Goal: Information Seeking & Learning: Learn about a topic

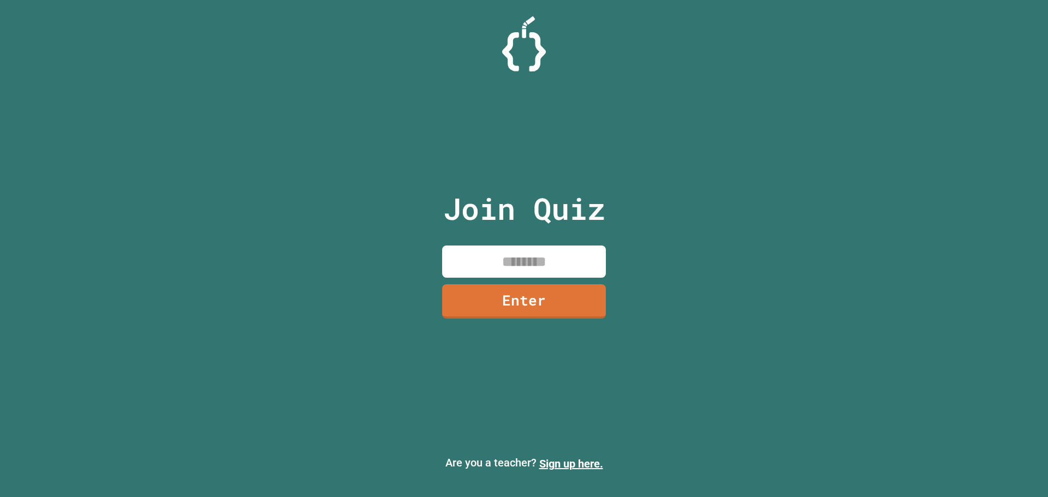
click at [541, 248] on input at bounding box center [524, 262] width 164 height 32
click at [508, 249] on input at bounding box center [524, 262] width 164 height 32
type input "********"
click at [539, 309] on link "Enter" at bounding box center [524, 300] width 164 height 36
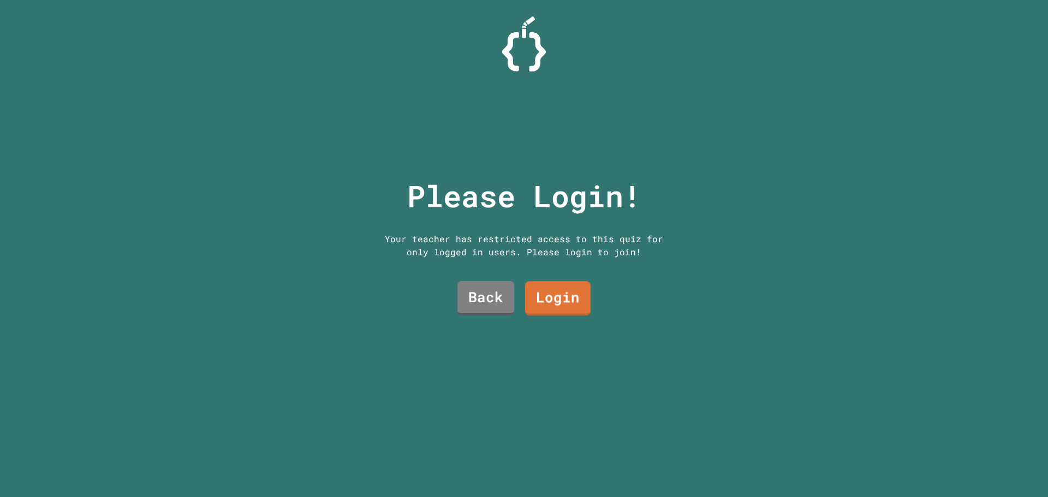
click at [566, 295] on link "Login" at bounding box center [557, 299] width 65 height 34
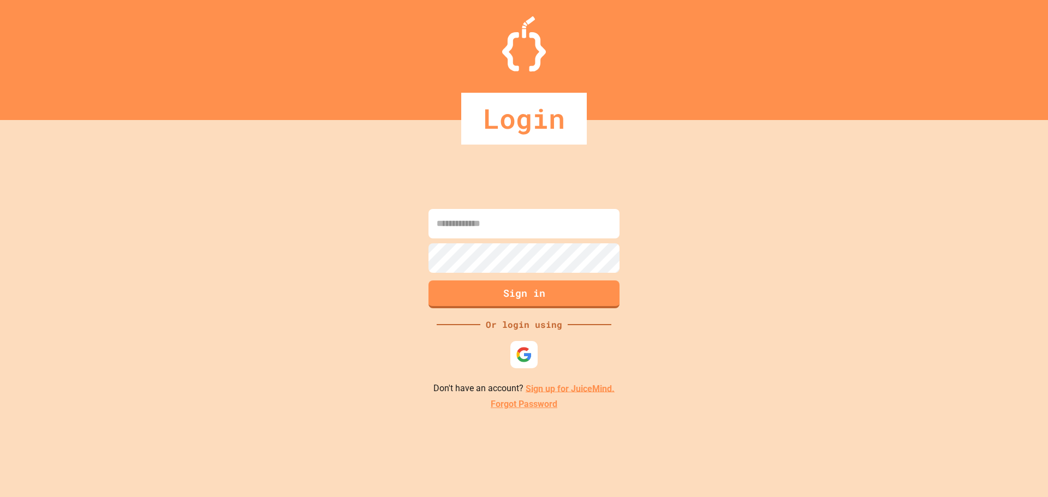
click at [523, 232] on input at bounding box center [523, 223] width 191 height 29
type input "**********"
click at [481, 297] on button "Sign in" at bounding box center [524, 293] width 195 height 28
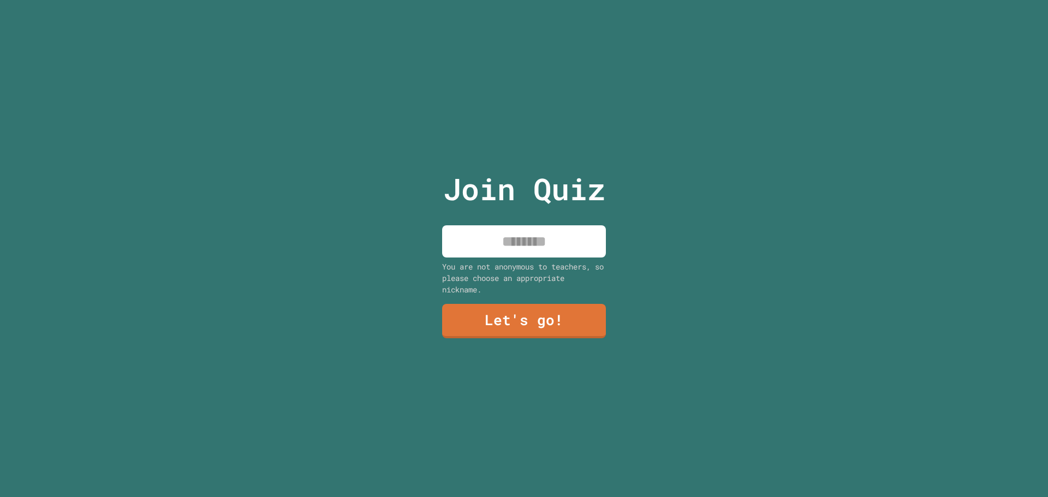
drag, startPoint x: 567, startPoint y: 241, endPoint x: 551, endPoint y: 250, distance: 18.6
click at [554, 249] on input at bounding box center [524, 241] width 164 height 32
type input "*********"
click at [599, 330] on link "Let's go!" at bounding box center [523, 320] width 165 height 35
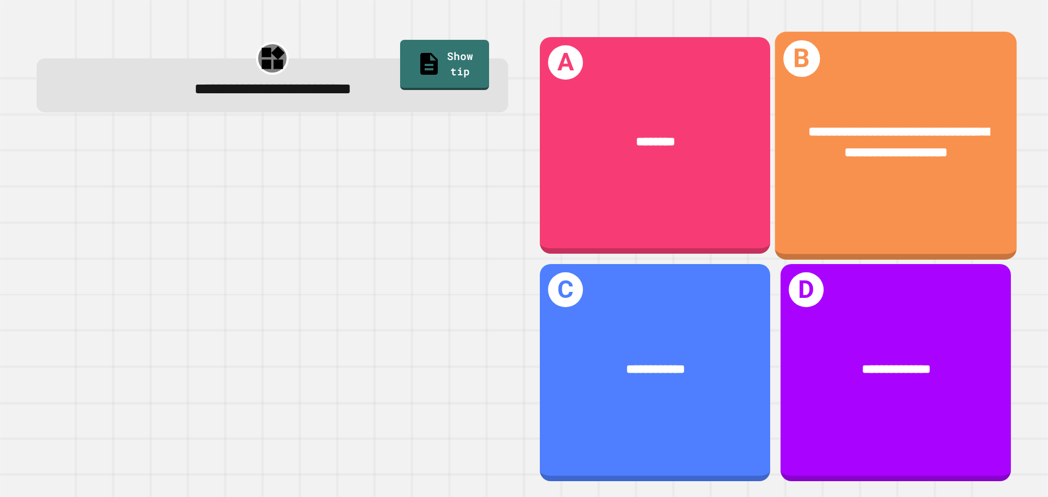
drag, startPoint x: 886, startPoint y: 133, endPoint x: 894, endPoint y: 124, distance: 12.0
click at [894, 125] on span "**********" at bounding box center [898, 142] width 181 height 34
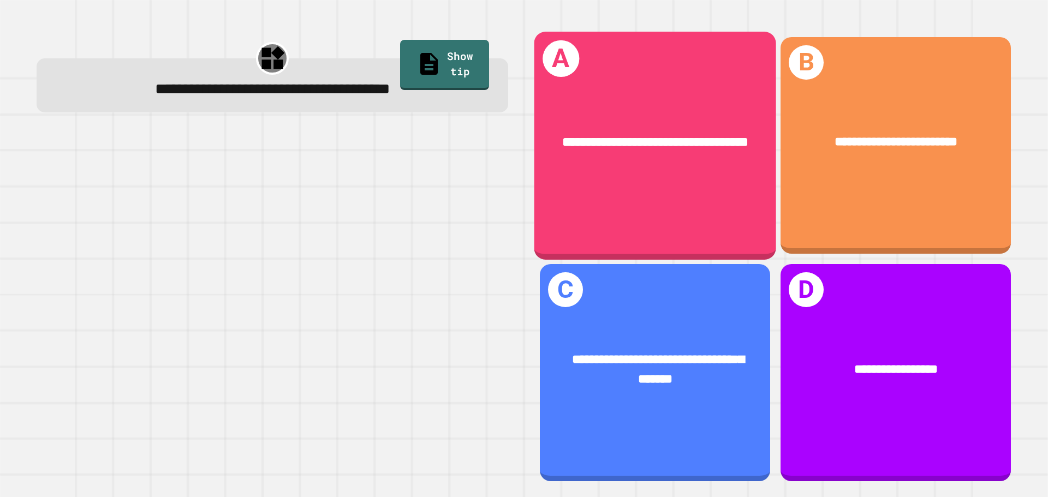
click at [645, 140] on div "**********" at bounding box center [655, 142] width 188 height 20
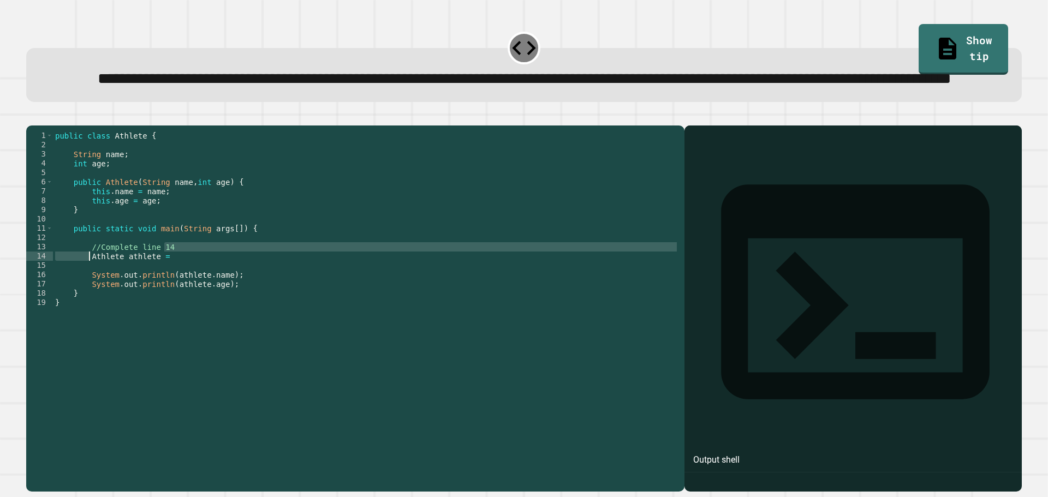
drag, startPoint x: 170, startPoint y: 289, endPoint x: 87, endPoint y: 293, distance: 83.1
click at [87, 293] on div "public class Athlete { String name ; int age ; public Athlete ( String name , i…" at bounding box center [366, 284] width 626 height 306
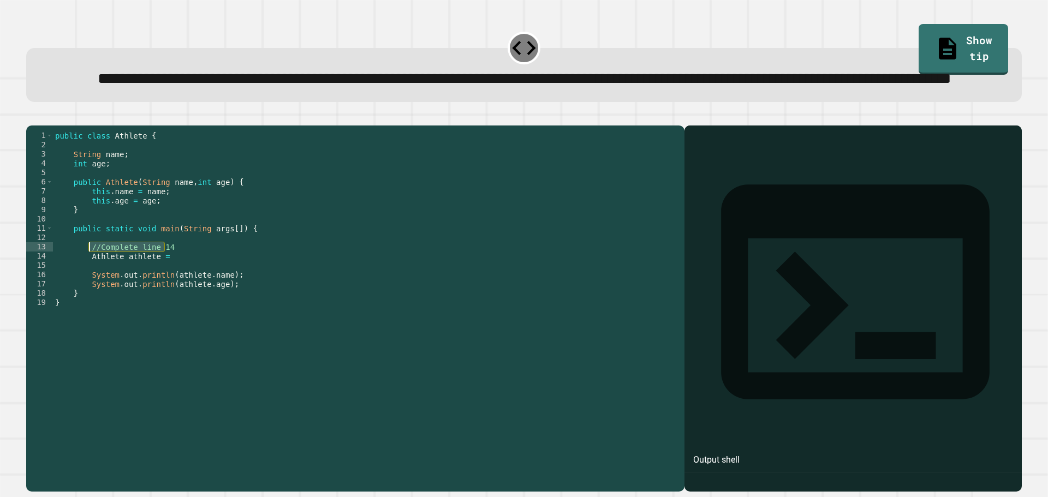
click at [185, 300] on div "public class Athlete { String name ; int age ; public Athlete ( String name , i…" at bounding box center [366, 284] width 626 height 306
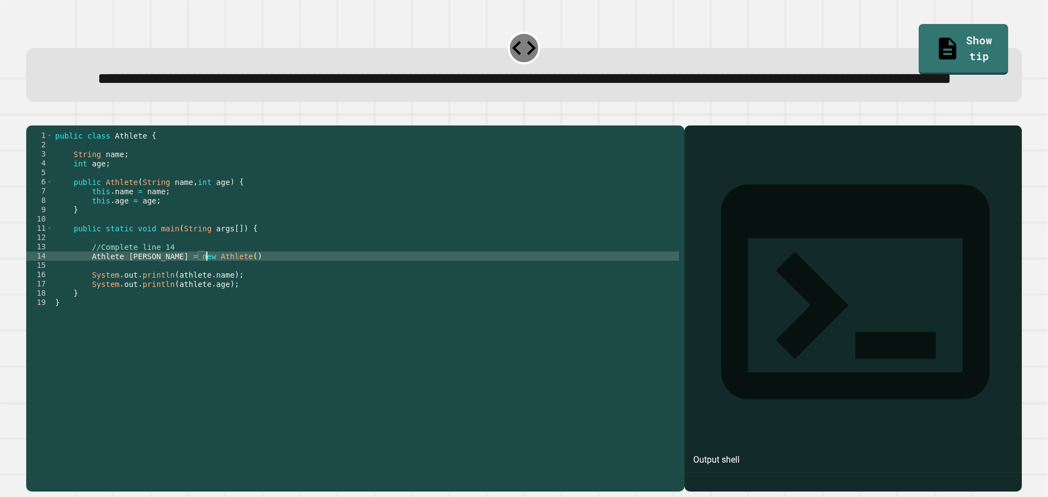
scroll to position [0, 10]
click at [954, 26] on link "Show tip" at bounding box center [963, 47] width 81 height 53
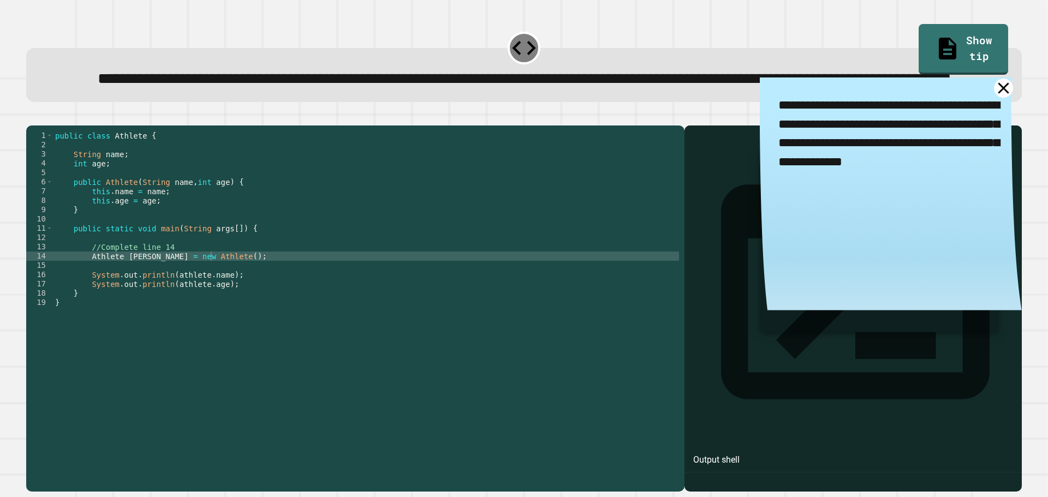
click at [994, 98] on icon at bounding box center [1003, 88] width 19 height 19
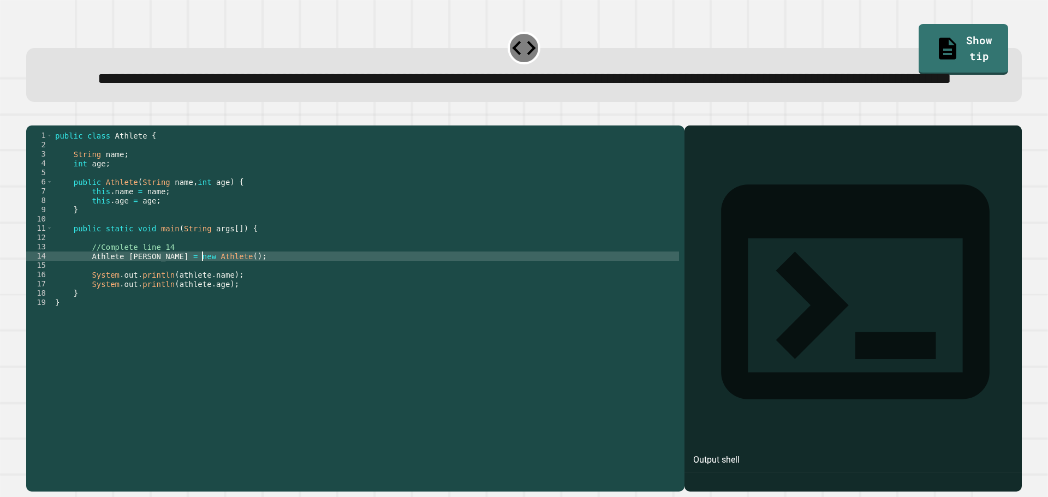
click at [200, 296] on div "public class Athlete { String name ; int age ; public Athlete ( String name , i…" at bounding box center [366, 284] width 626 height 306
click at [247, 304] on div "public class Athlete { String name ; int age ; public Athlete ( String name , i…" at bounding box center [366, 284] width 626 height 306
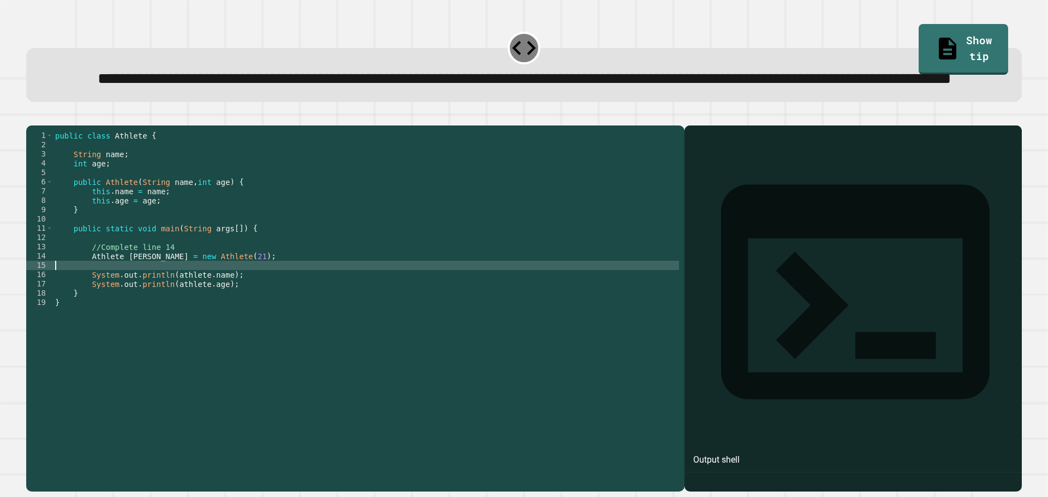
scroll to position [0, 0]
click at [253, 295] on div "public class Athlete { String name ; int age ; public Athlete ( String name , i…" at bounding box center [366, 284] width 626 height 306
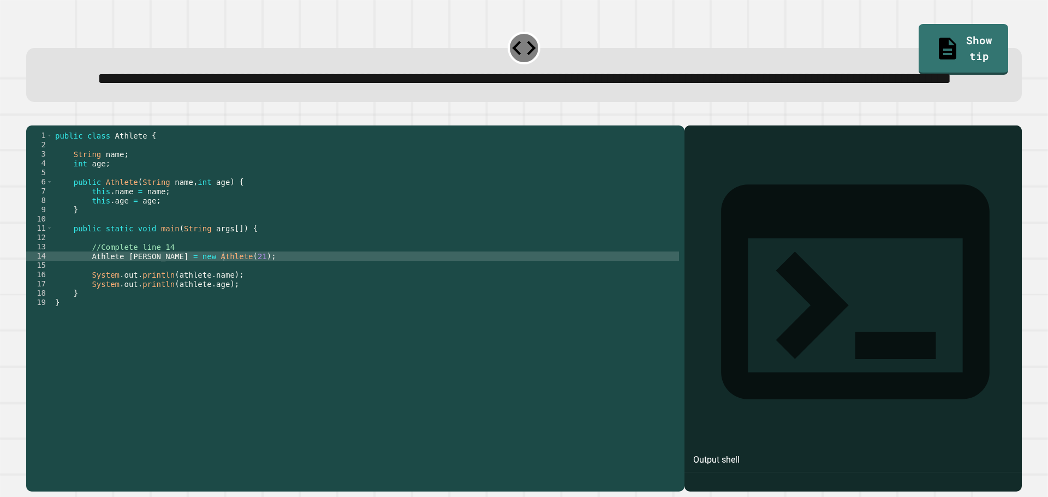
click at [32, 117] on icon "button" at bounding box center [32, 117] width 0 height 0
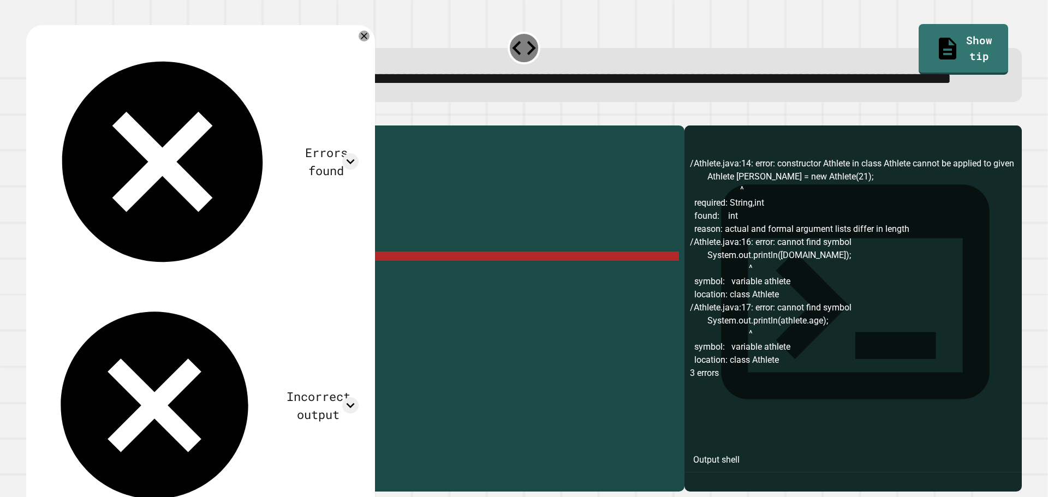
click at [133, 298] on div "public class Athlete { String name ; int age ; public Athlete ( String name , i…" at bounding box center [366, 284] width 626 height 306
click at [204, 298] on div "public class Athlete { String name ; int age ; public Athlete ( String name , i…" at bounding box center [366, 284] width 626 height 306
click at [203, 298] on div "public class Athlete { String name ; int age ; public Athlete ( String name , i…" at bounding box center [366, 284] width 626 height 306
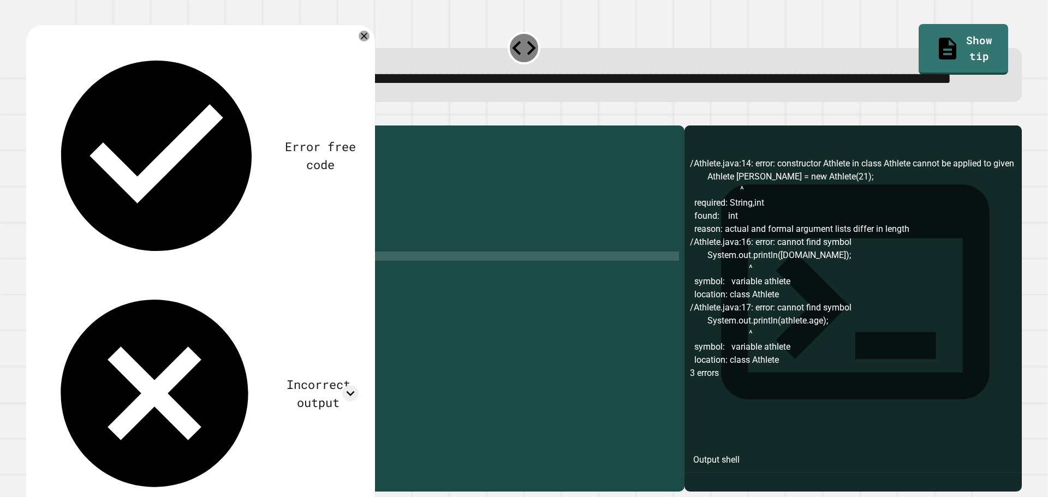
scroll to position [0, 7]
type textarea "**********"
click at [32, 117] on icon "button" at bounding box center [32, 117] width 0 height 0
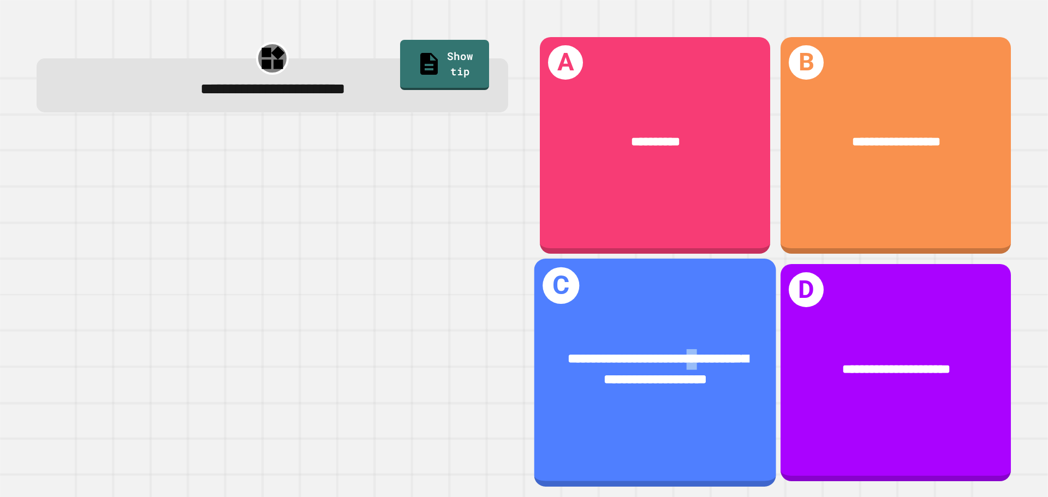
drag, startPoint x: 698, startPoint y: 362, endPoint x: 690, endPoint y: 342, distance: 21.6
click at [690, 352] on span "**********" at bounding box center [657, 369] width 181 height 34
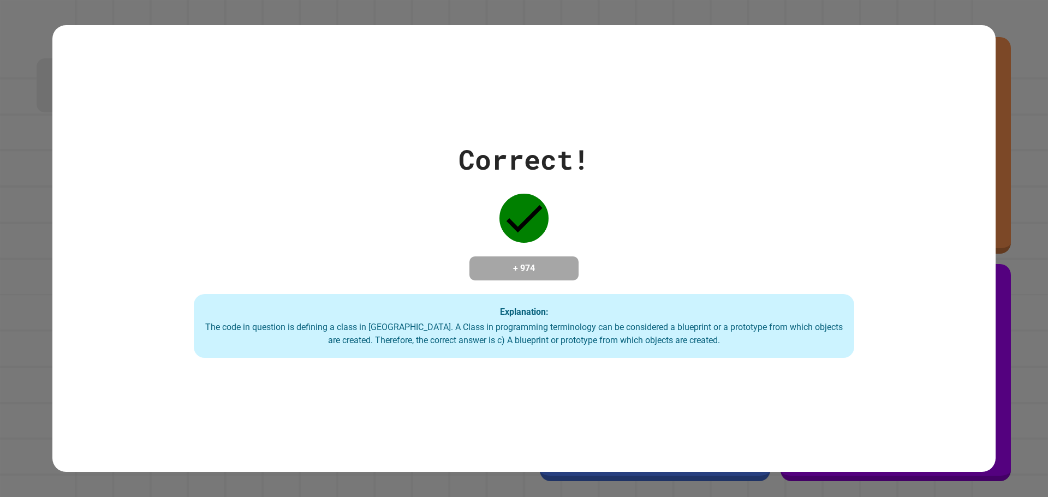
click at [392, 243] on div "Correct! + 974 Explanation: The code in question is defining a class in [GEOGRA…" at bounding box center [523, 248] width 943 height 219
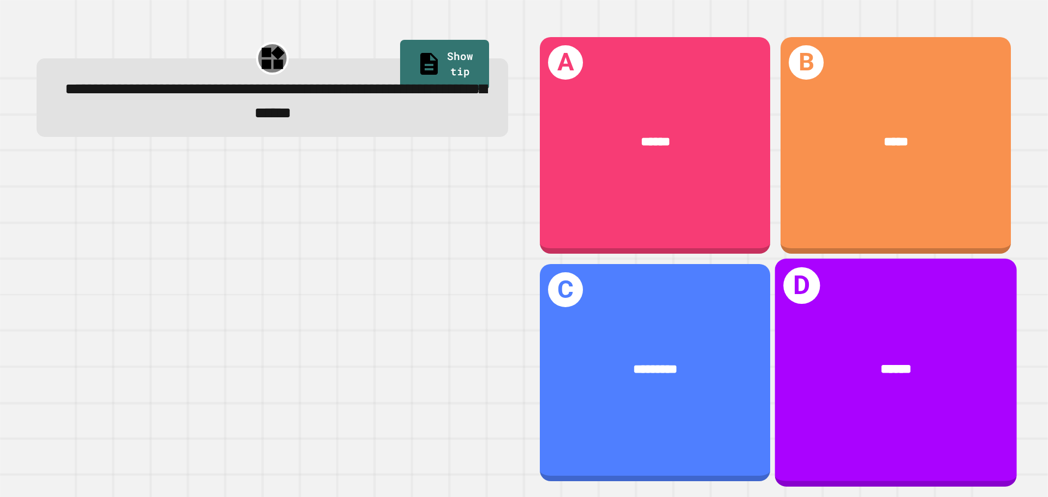
drag, startPoint x: 960, startPoint y: 404, endPoint x: 942, endPoint y: 395, distance: 20.5
click at [960, 403] on div "D ******" at bounding box center [896, 373] width 242 height 228
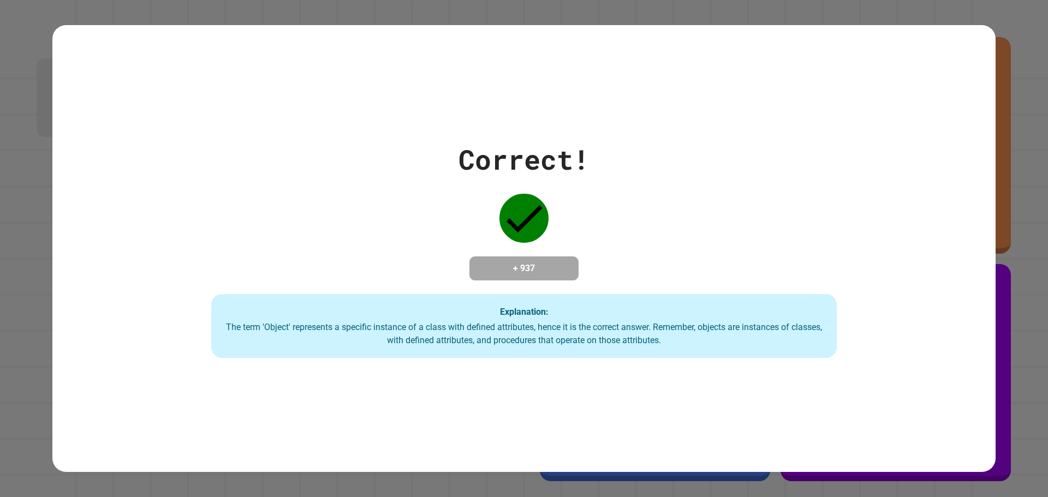
drag, startPoint x: 651, startPoint y: 345, endPoint x: 732, endPoint y: 341, distance: 80.8
click at [732, 341] on div "The term 'Object' represents a specific instance of a class with defined attrib…" at bounding box center [524, 334] width 604 height 26
drag, startPoint x: 675, startPoint y: 343, endPoint x: 749, endPoint y: 361, distance: 75.8
click at [756, 364] on div "Correct! + 937 Explanation: The term 'Object' represents a specific instance of…" at bounding box center [523, 248] width 943 height 447
